Goal: Task Accomplishment & Management: Manage account settings

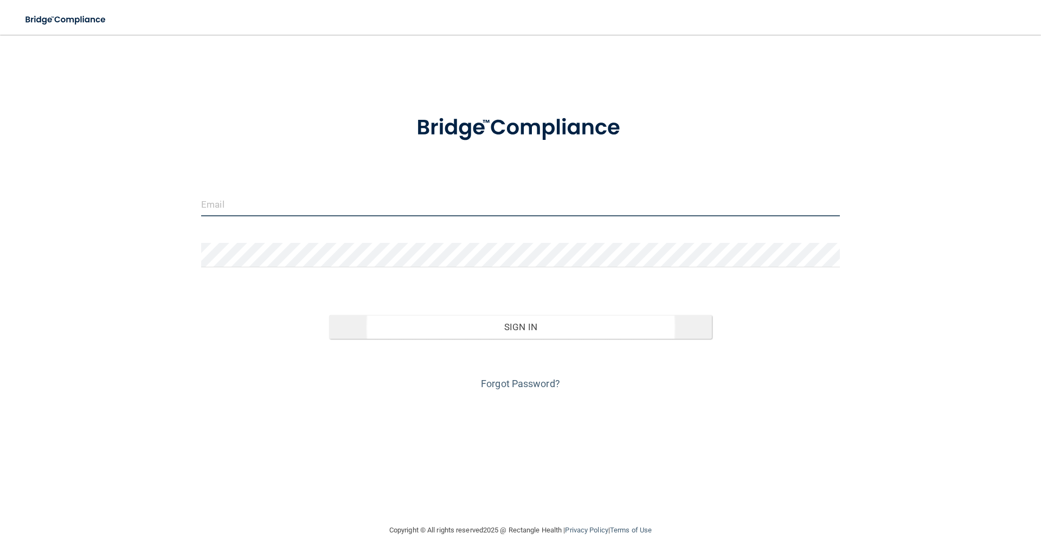
type input "[PERSON_NAME][EMAIL_ADDRESS][DOMAIN_NAME]"
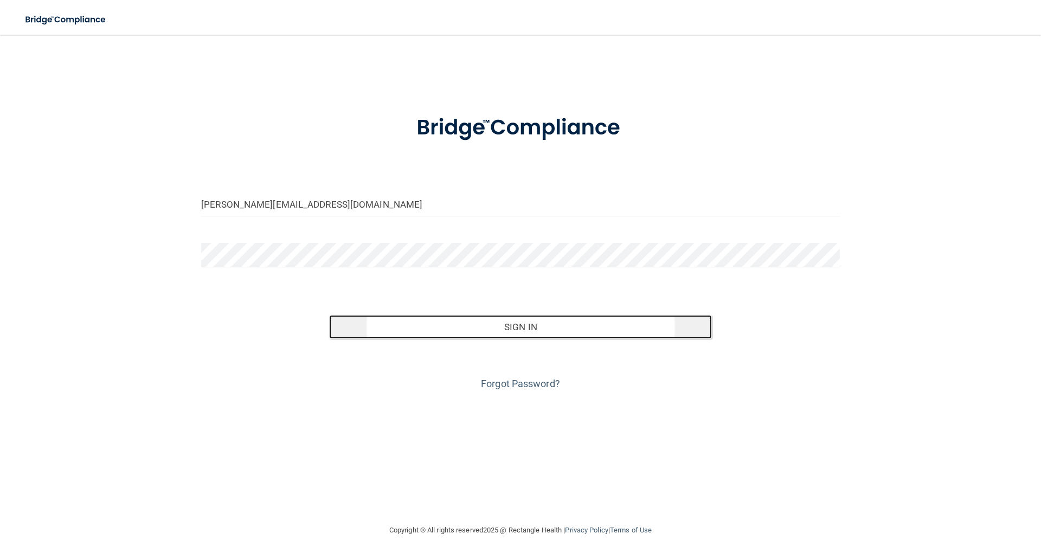
click at [506, 334] on button "Sign In" at bounding box center [520, 327] width 383 height 24
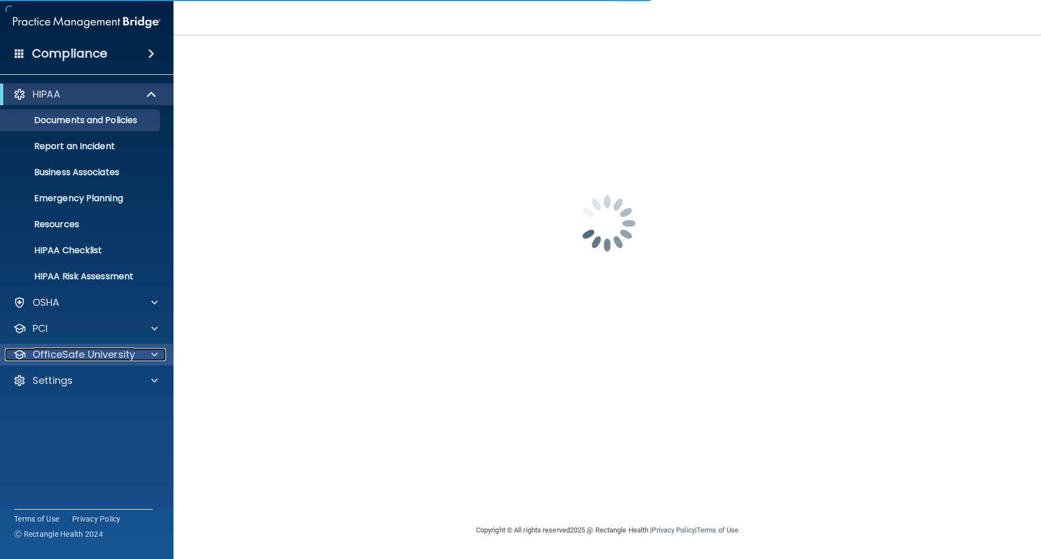
click at [68, 350] on p "OfficeSafe University" at bounding box center [84, 354] width 102 height 13
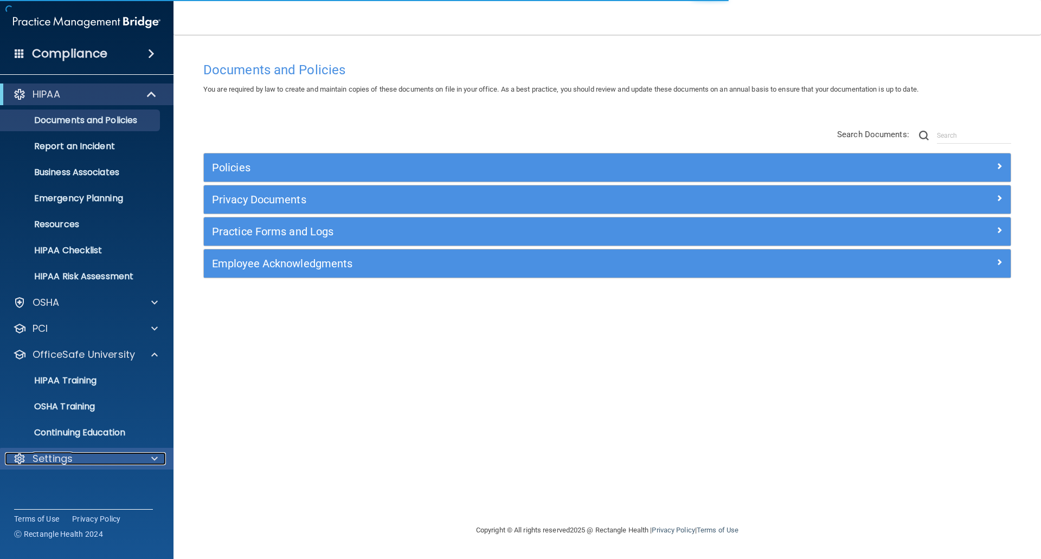
click at [60, 459] on p "Settings" at bounding box center [53, 458] width 40 height 13
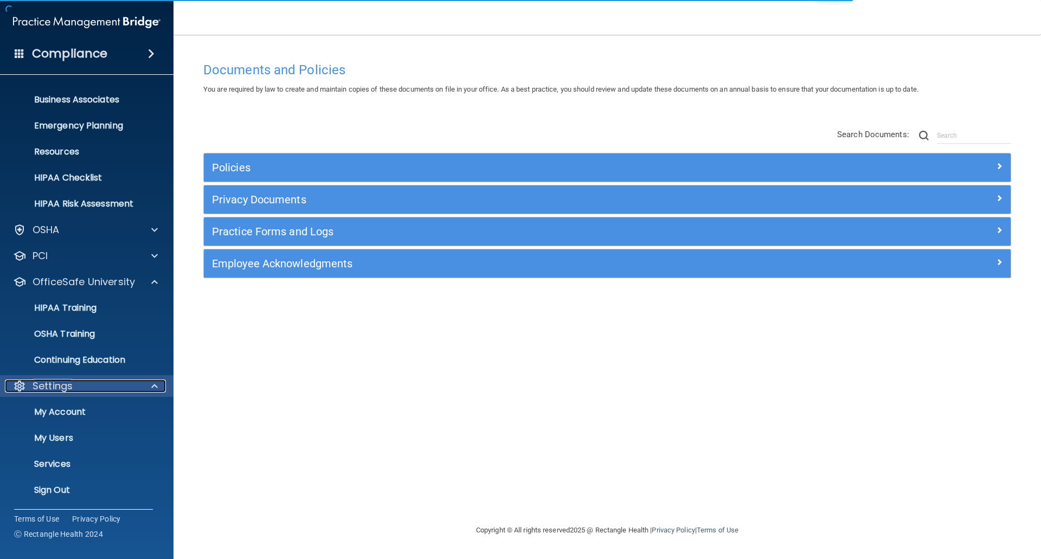
scroll to position [73, 0]
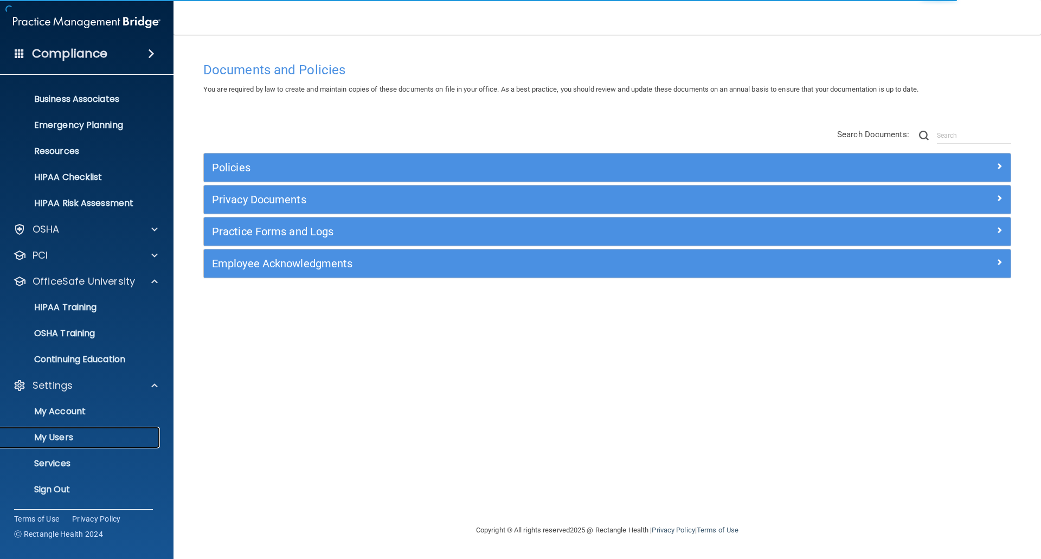
click at [55, 437] on p "My Users" at bounding box center [81, 437] width 148 height 11
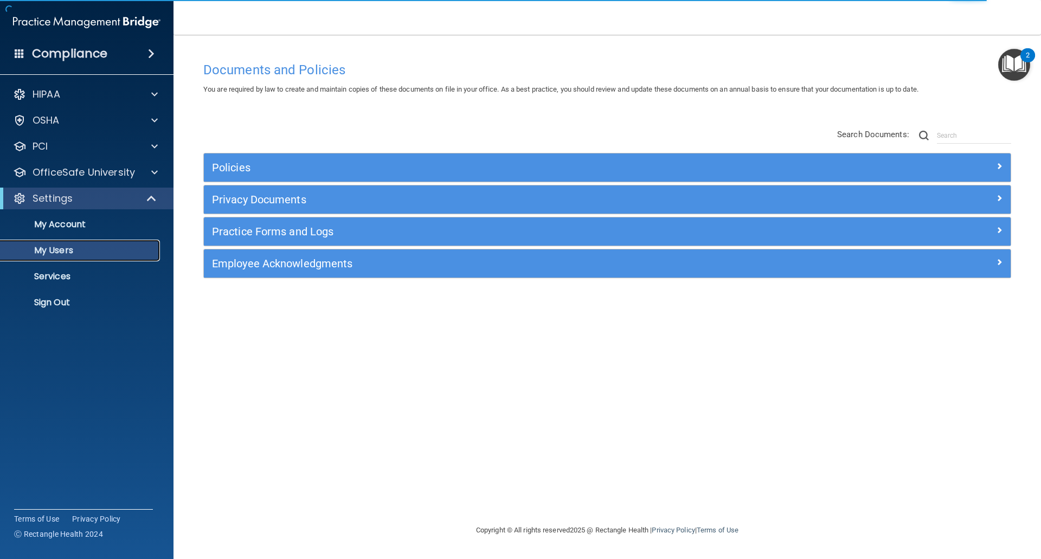
select select "20"
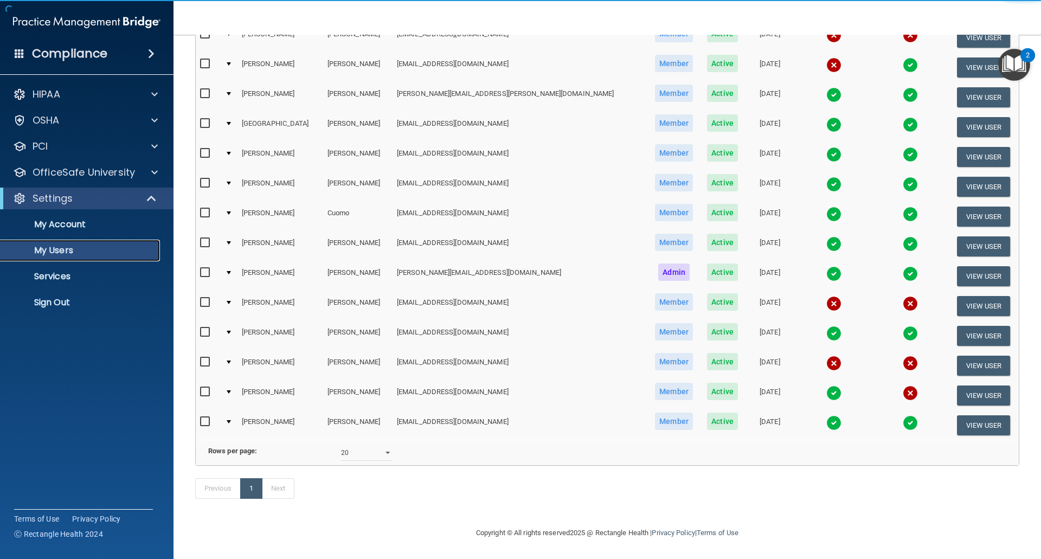
scroll to position [159, 0]
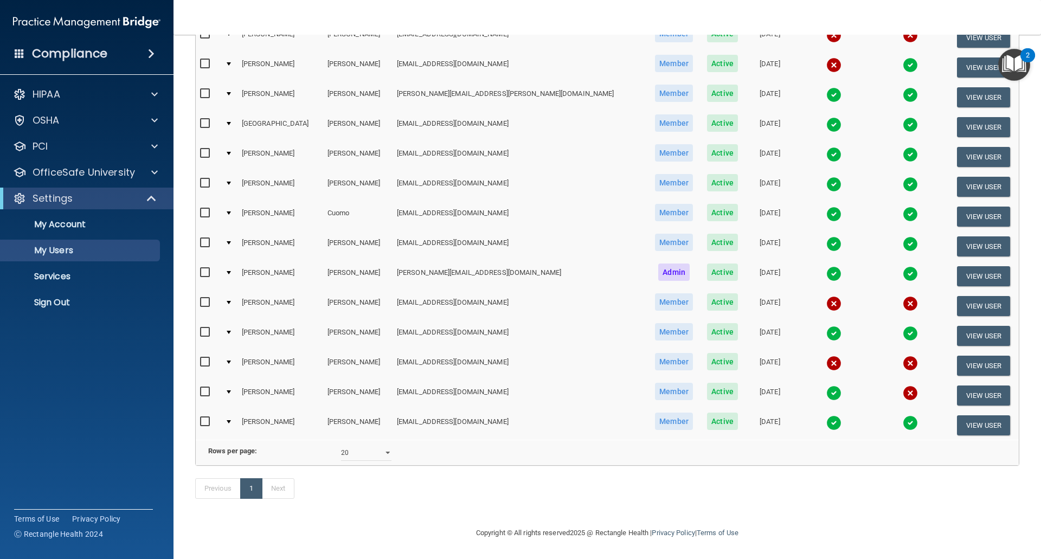
drag, startPoint x: 924, startPoint y: 351, endPoint x: 896, endPoint y: 362, distance: 29.9
drag, startPoint x: 896, startPoint y: 362, endPoint x: 962, endPoint y: 352, distance: 66.4
click at [962, 356] on button "View User" at bounding box center [984, 366] width 54 height 20
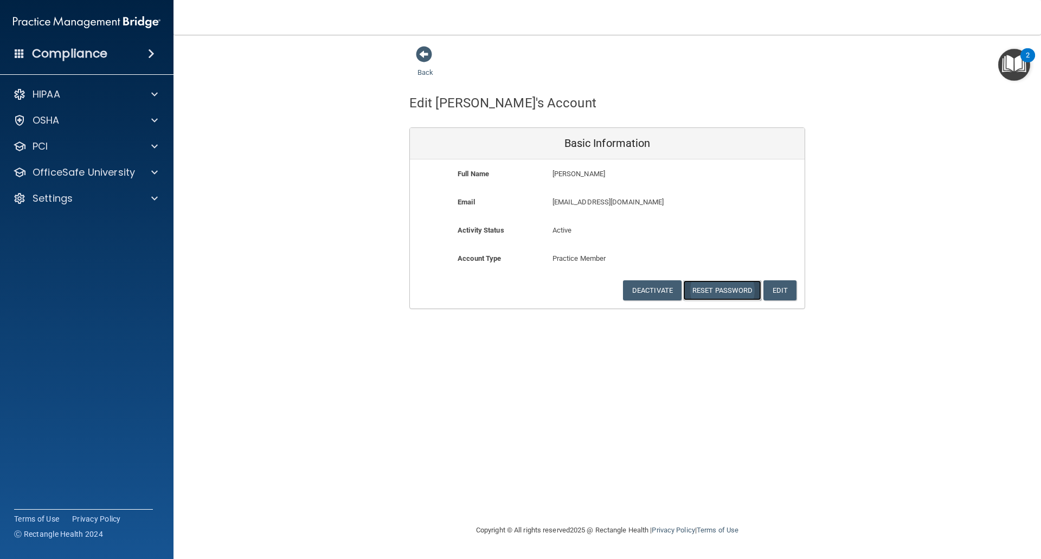
click at [720, 293] on button "Reset Password" at bounding box center [722, 290] width 78 height 20
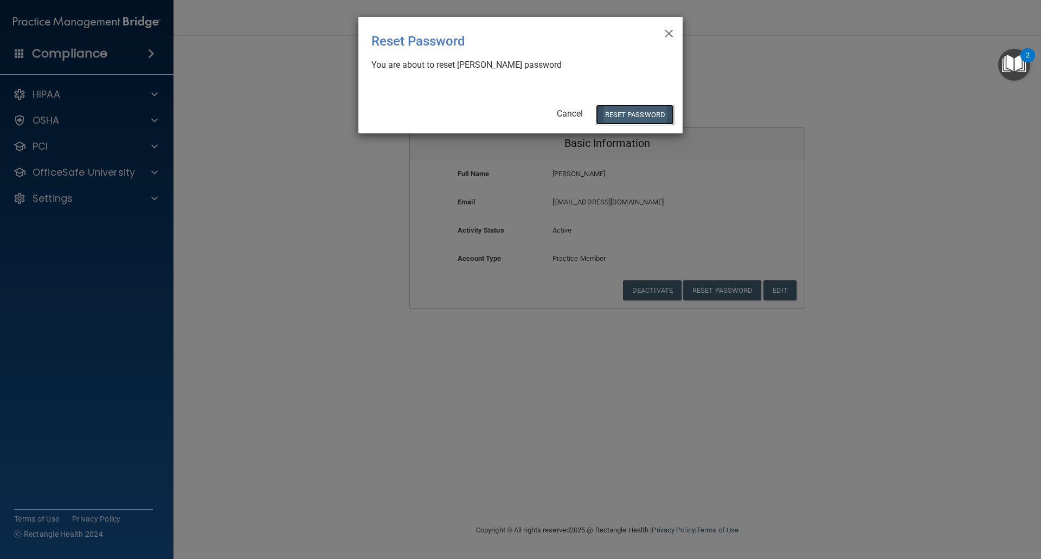
click at [630, 113] on button "Reset Password" at bounding box center [635, 115] width 78 height 20
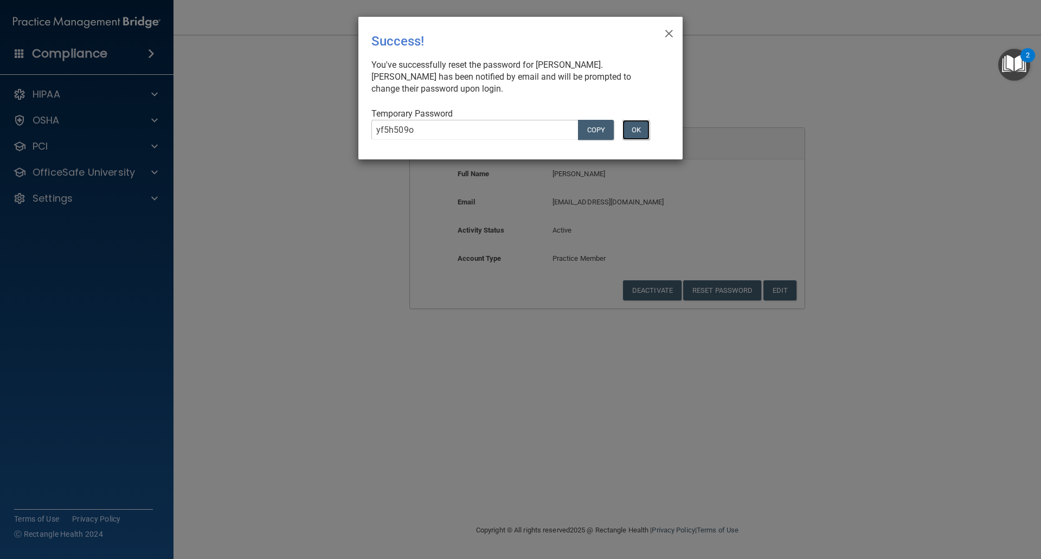
click at [636, 131] on button "OK" at bounding box center [635, 130] width 27 height 20
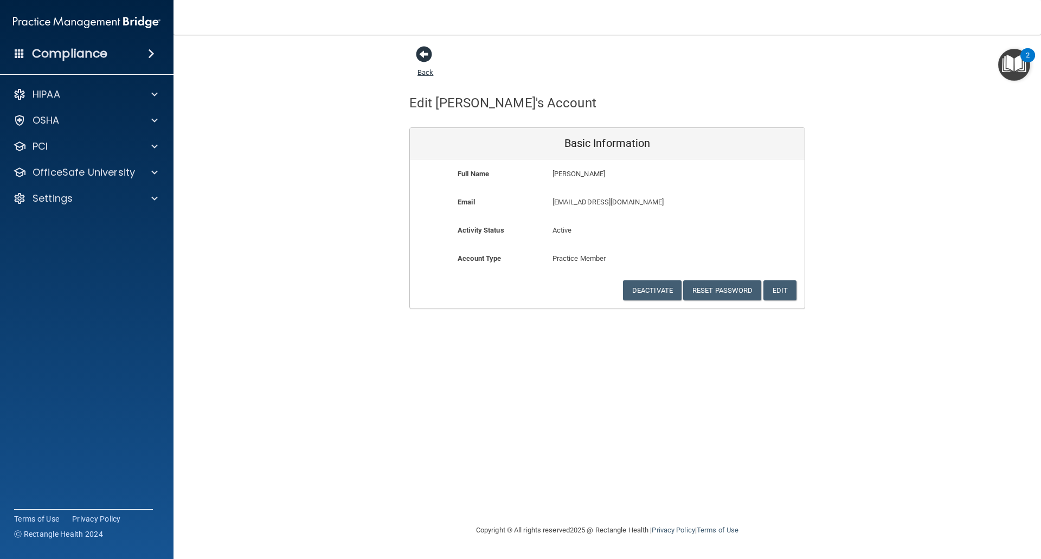
click at [423, 50] on span at bounding box center [424, 54] width 16 height 16
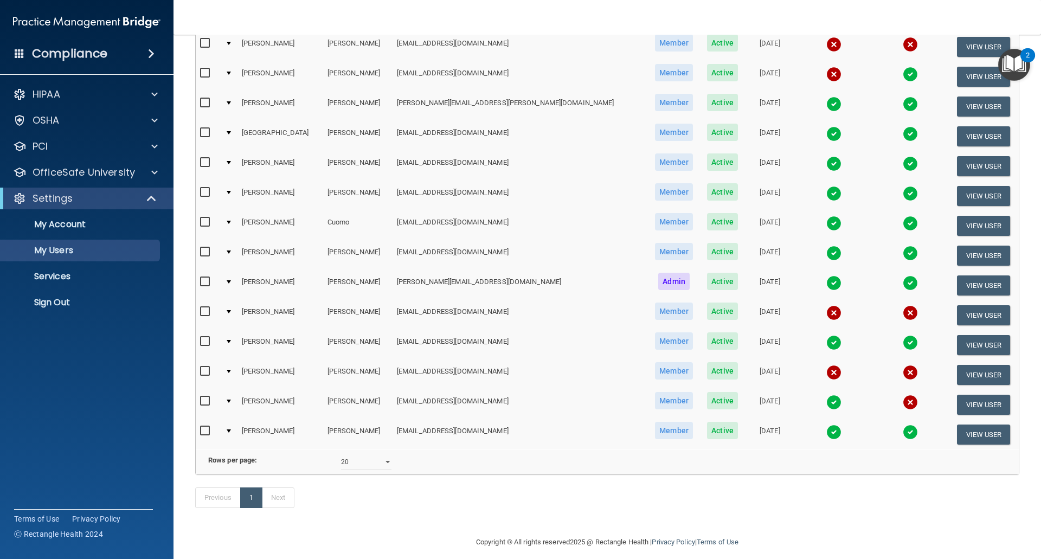
scroll to position [159, 0]
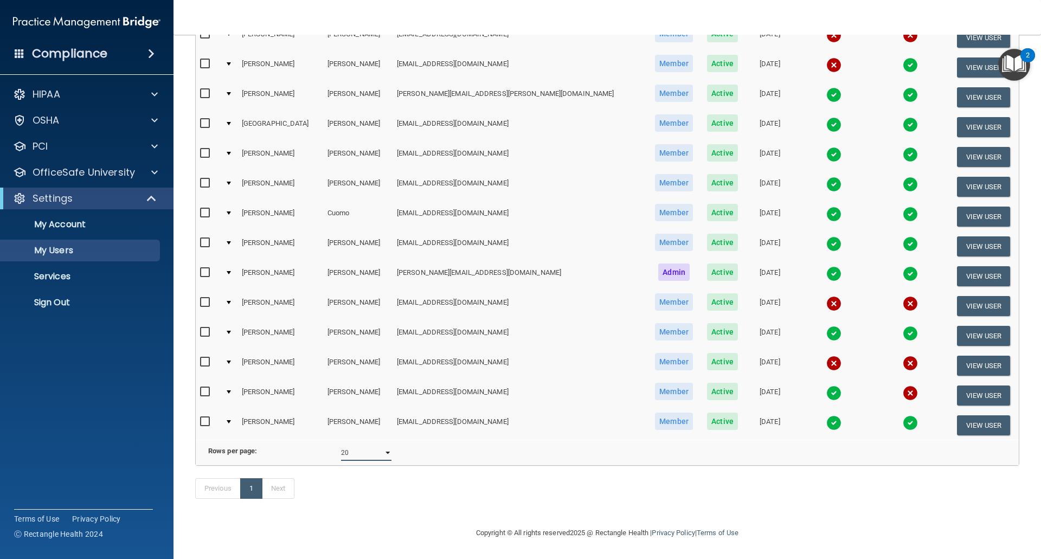
click at [388, 446] on select "10 20 30 40 all" at bounding box center [366, 452] width 50 height 16
select select "30"
click at [341, 444] on select "10 20 30 40 all" at bounding box center [366, 452] width 50 height 16
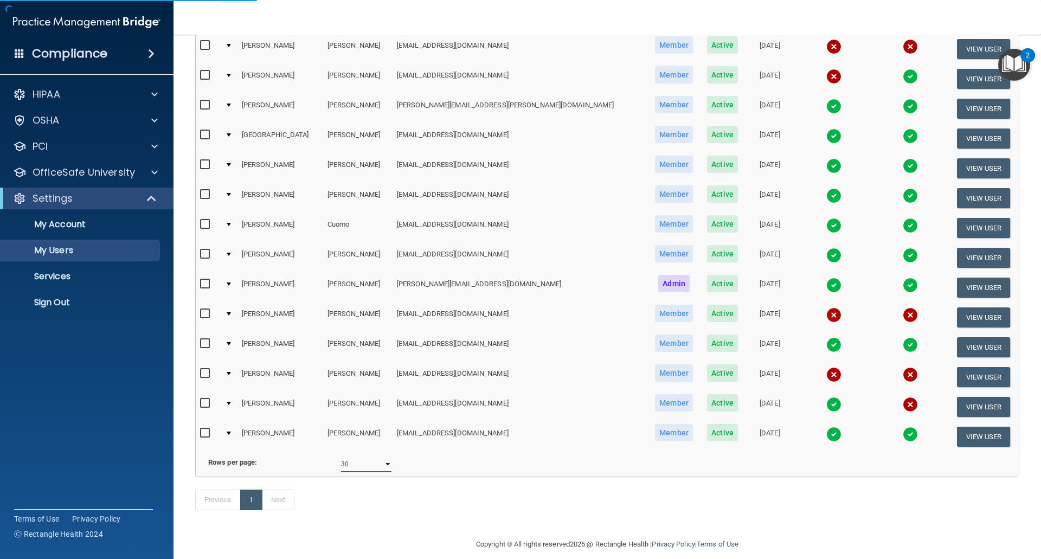
scroll to position [105, 0]
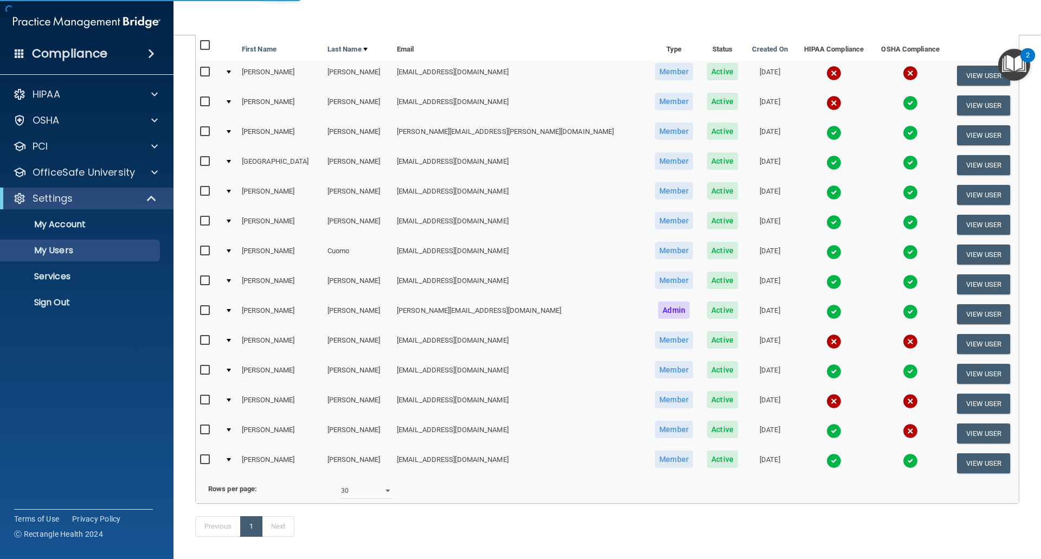
select select "30"
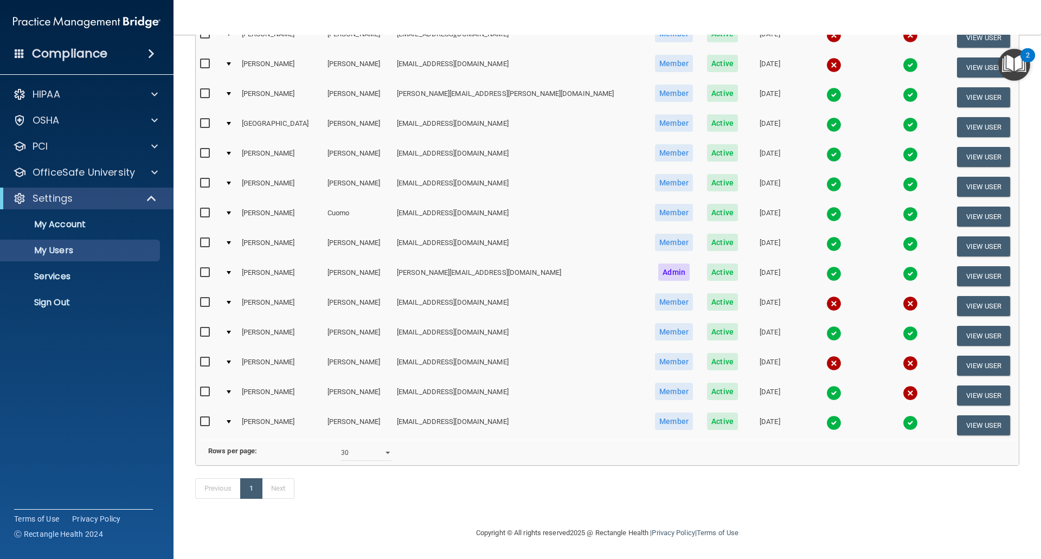
scroll to position [0, 0]
